Goal: Information Seeking & Learning: Learn about a topic

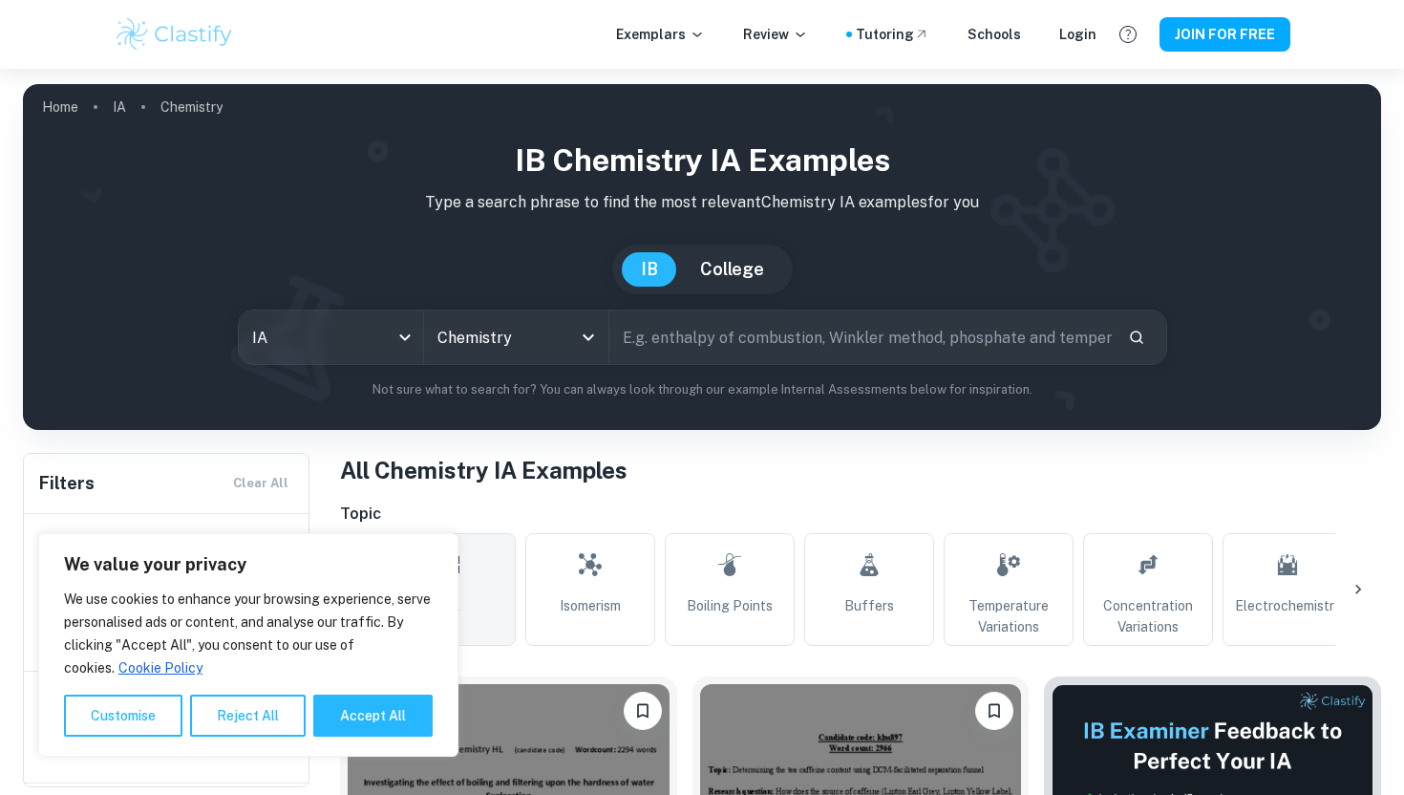
click at [342, 738] on div "We value your privacy We use cookies to enhance your browsing experience, serve…" at bounding box center [248, 644] width 420 height 223
click at [349, 720] on button "Accept All" at bounding box center [372, 715] width 119 height 42
checkbox input "true"
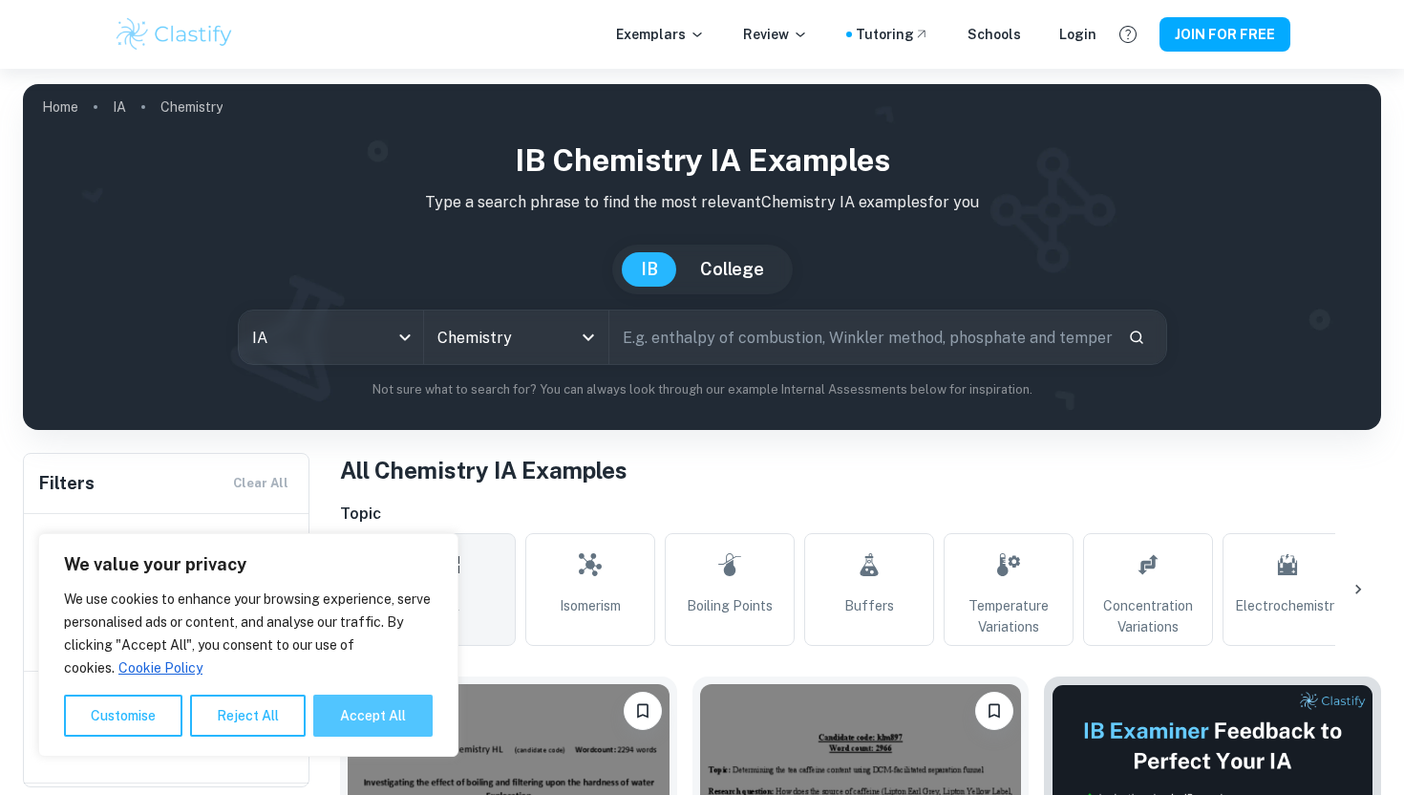
checkbox input "true"
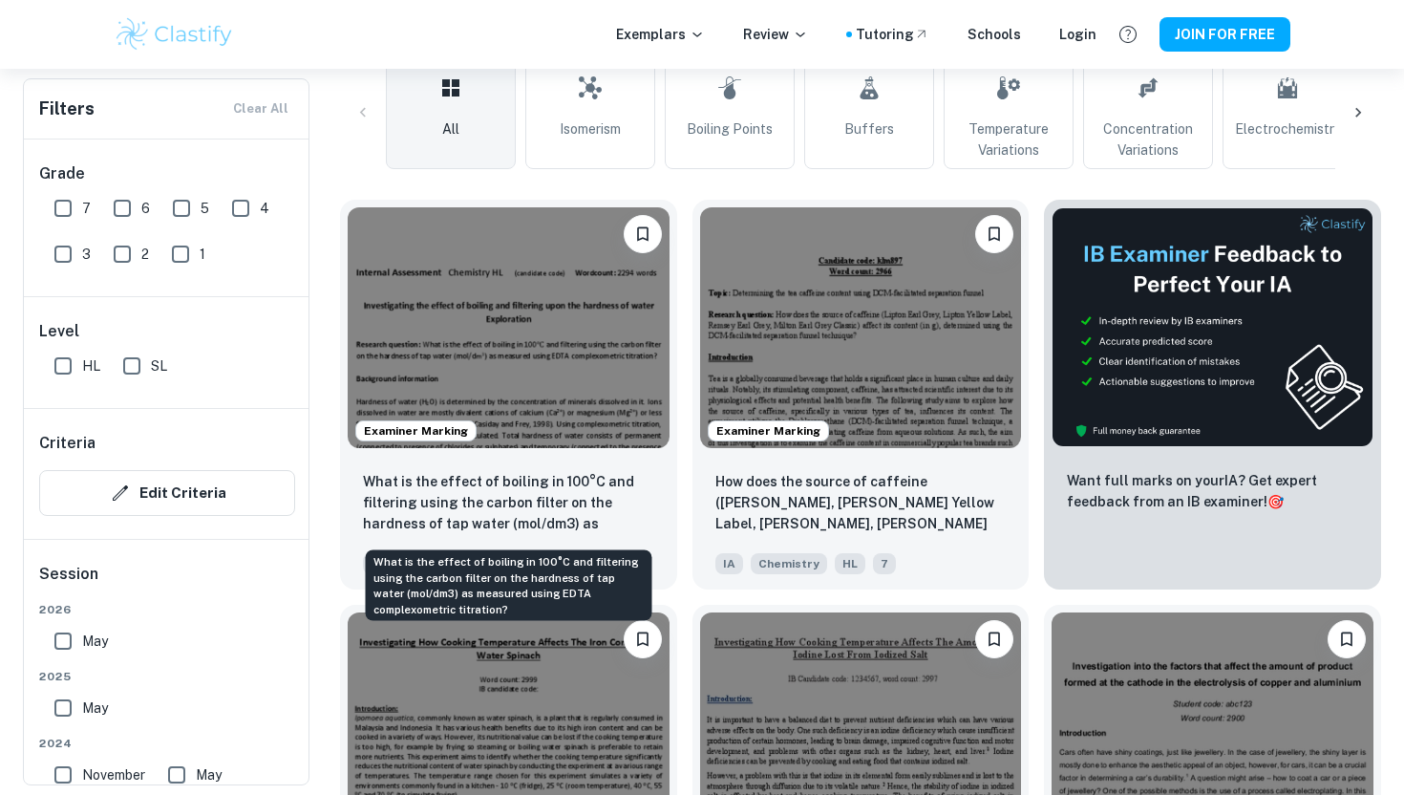
scroll to position [478, 0]
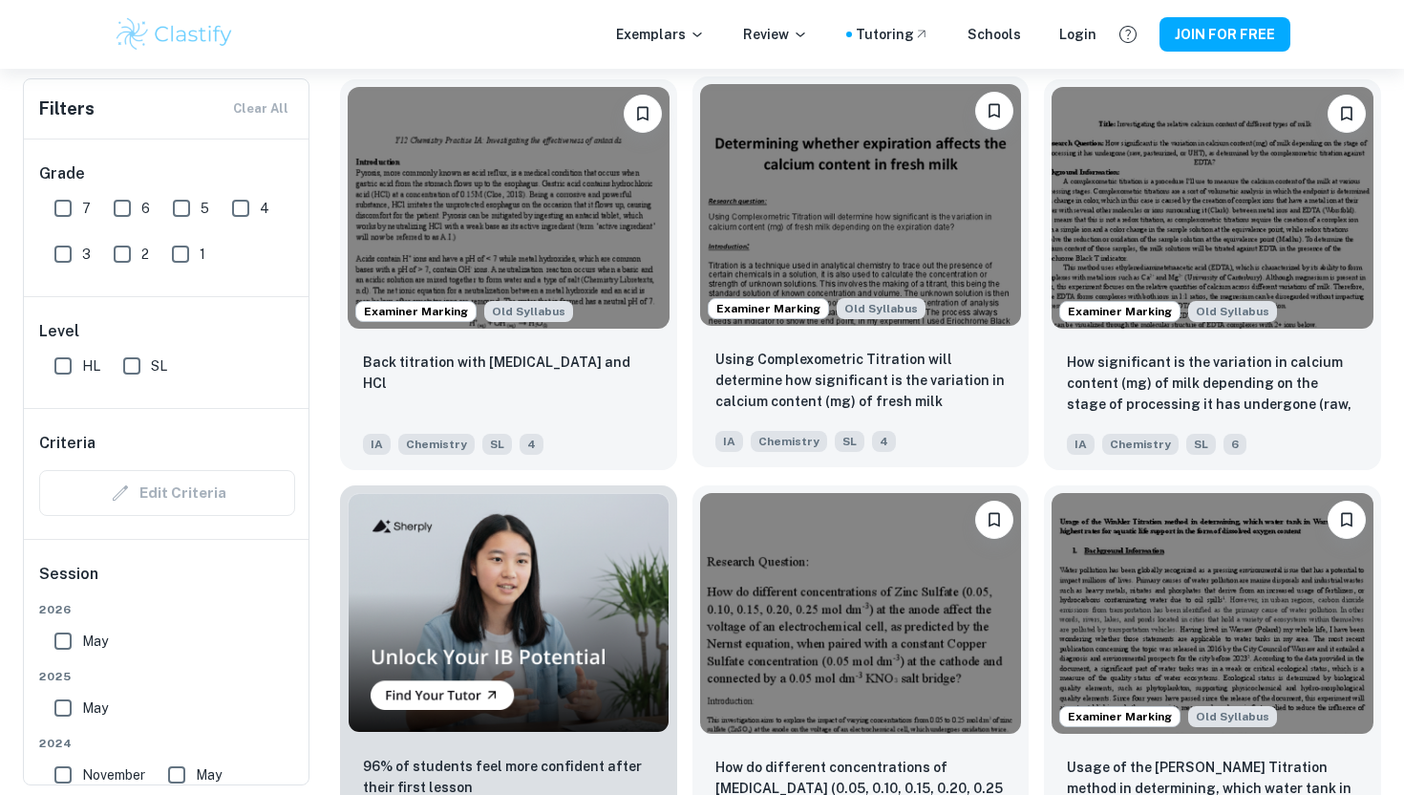
scroll to position [1139, 0]
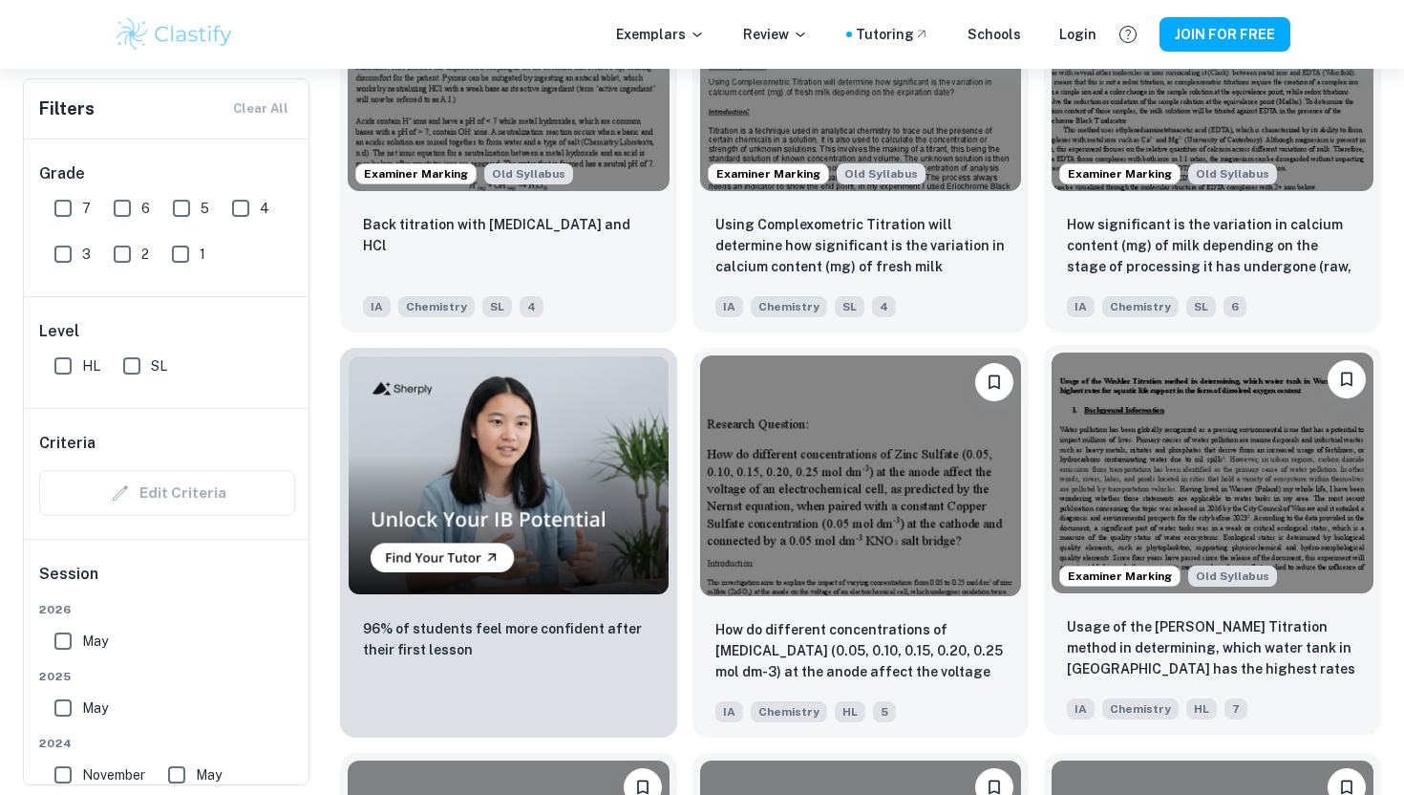
click at [1095, 471] on img at bounding box center [1213, 472] width 322 height 241
